Goal: Information Seeking & Learning: Learn about a topic

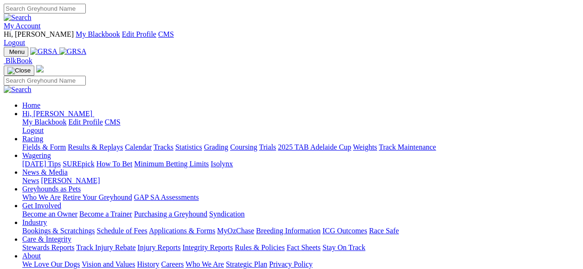
click at [42, 143] on link "Fields & Form" at bounding box center [44, 147] width 44 height 8
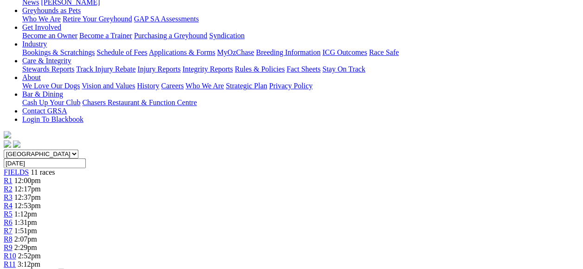
scroll to position [38, 0]
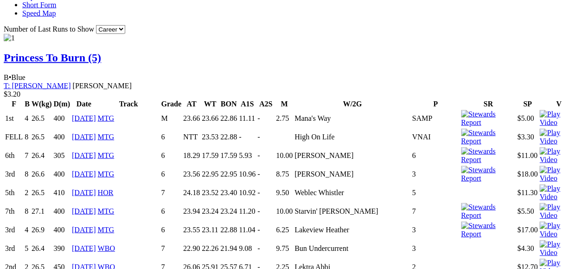
scroll to position [995, 0]
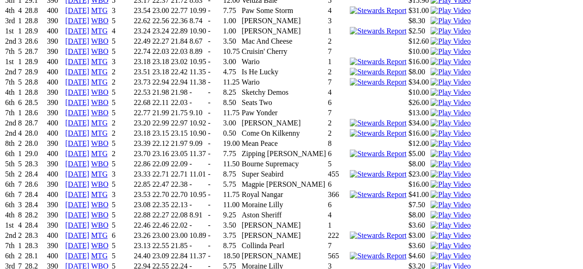
scroll to position [3169, 0]
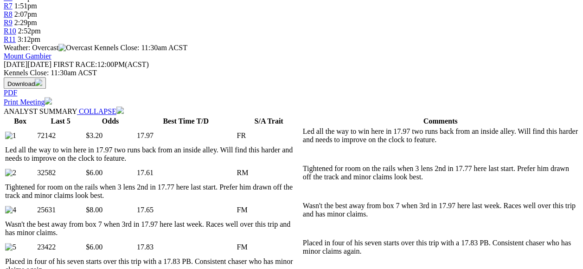
scroll to position [32, 0]
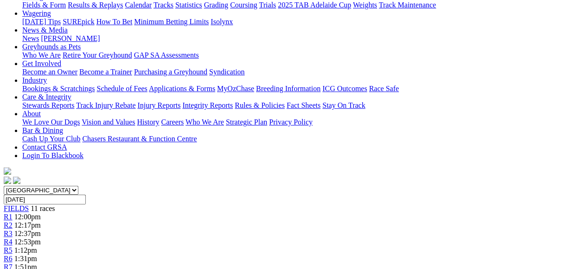
scroll to position [2, 0]
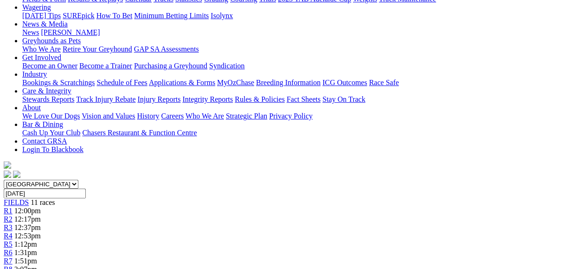
scroll to position [12, 0]
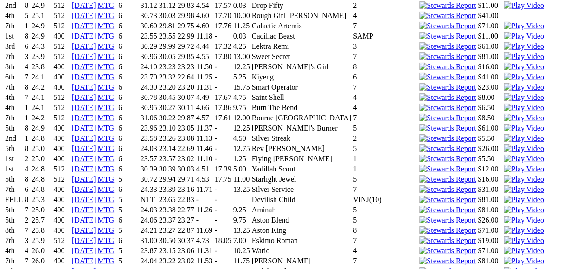
scroll to position [1204, 0]
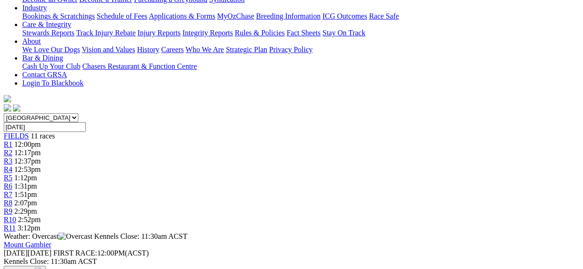
scroll to position [70, 0]
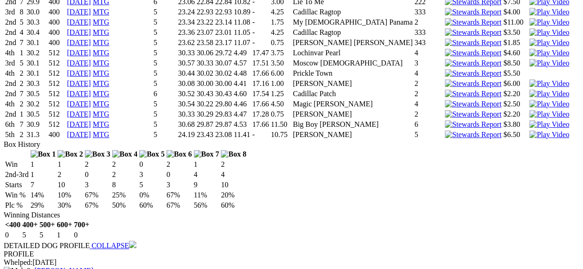
scroll to position [2553, 0]
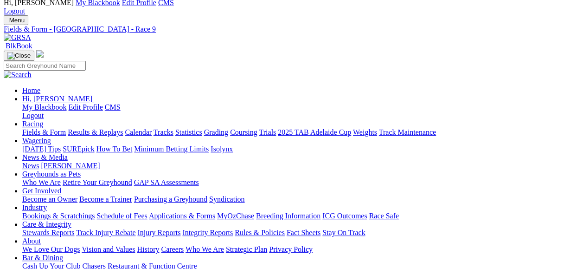
scroll to position [0, 0]
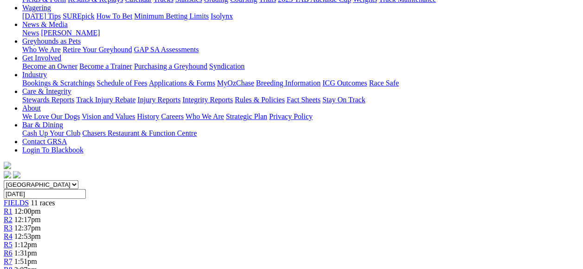
scroll to position [14, 0]
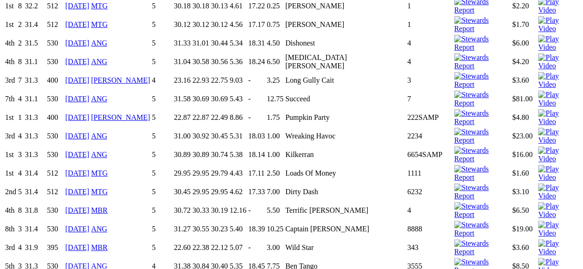
scroll to position [4771, 0]
